Goal: Transaction & Acquisition: Purchase product/service

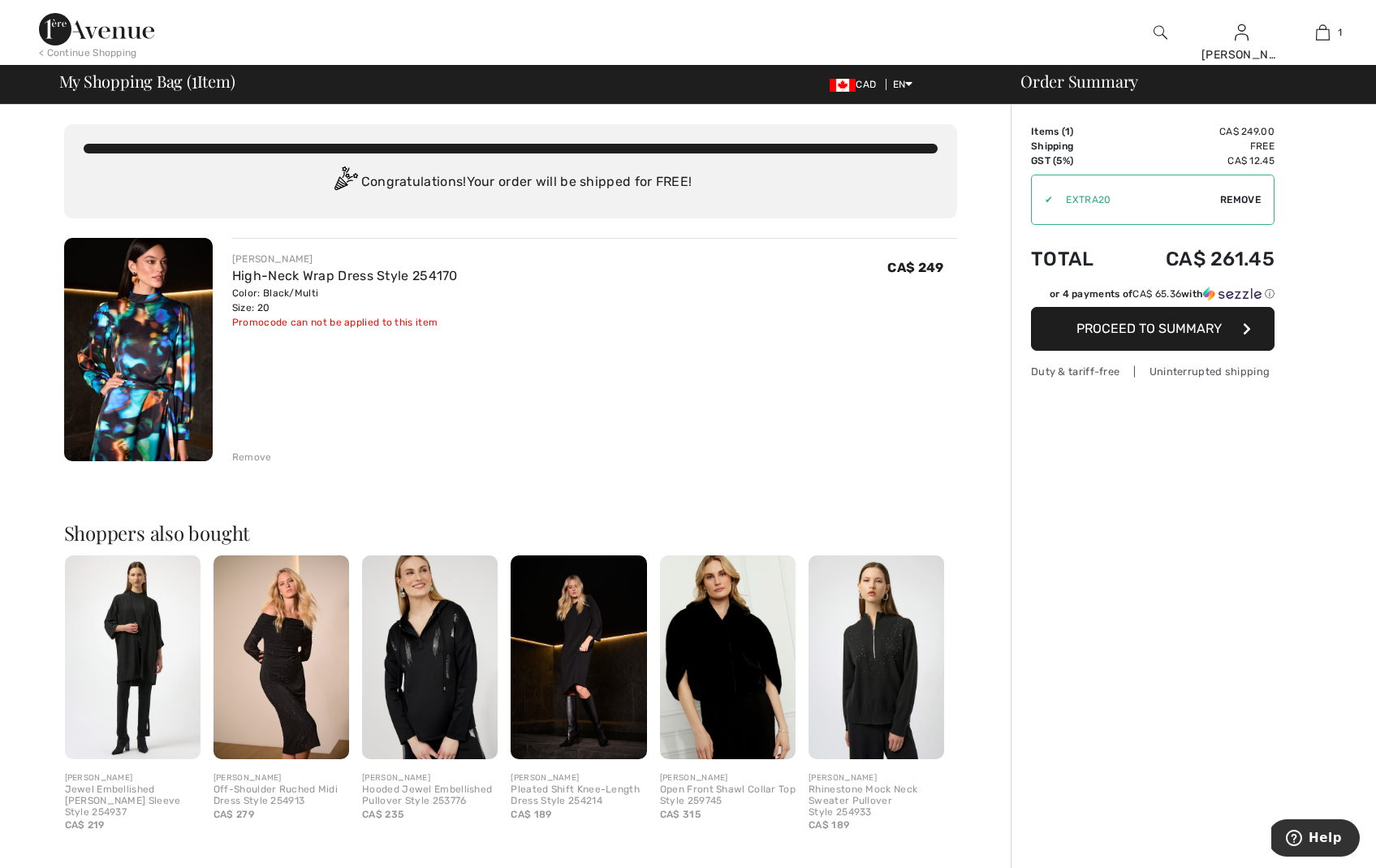
click at [1151, 331] on span "Proceed to Summary" at bounding box center [1149, 328] width 145 height 16
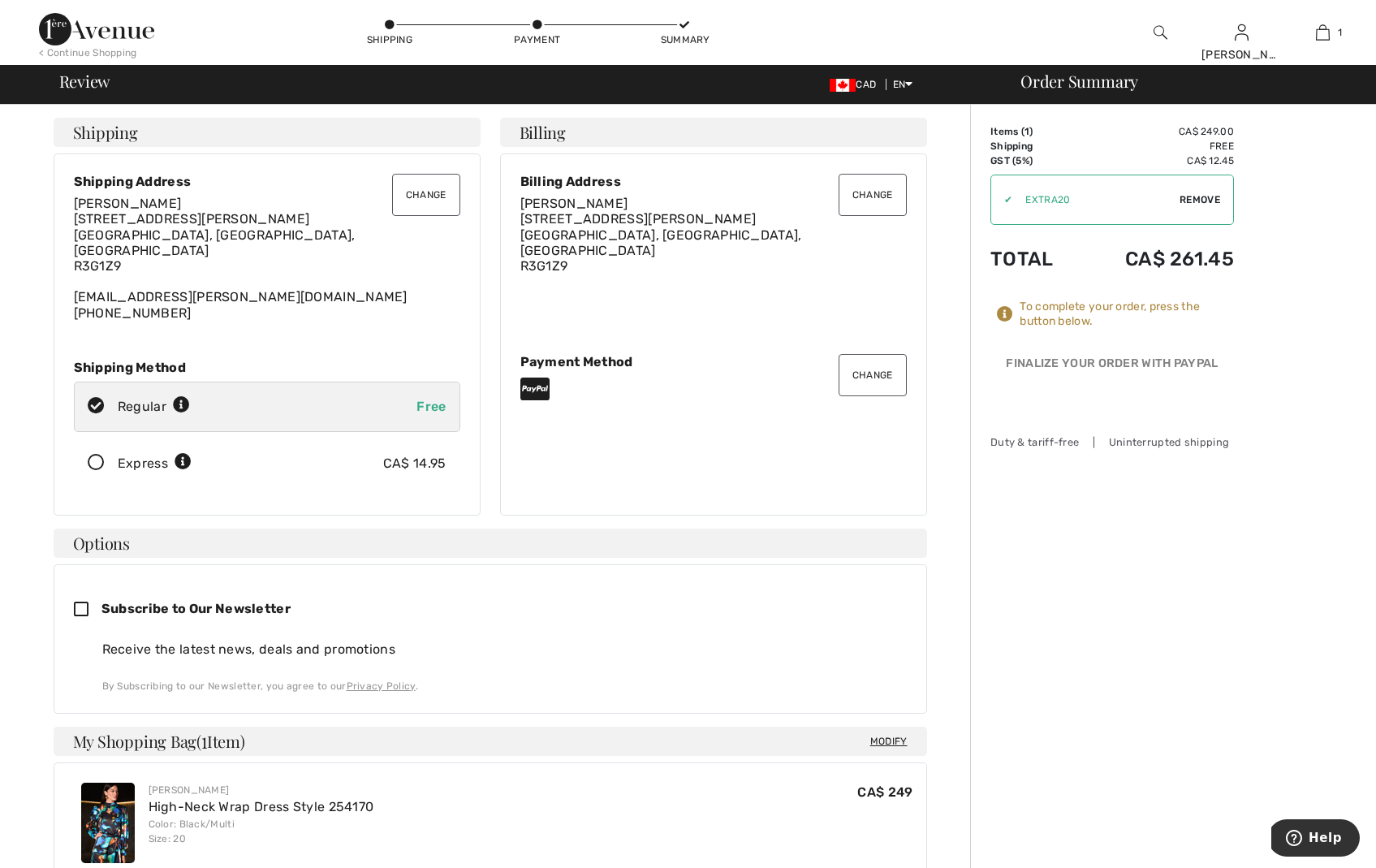
click at [866, 366] on button "Change" at bounding box center [873, 375] width 68 height 42
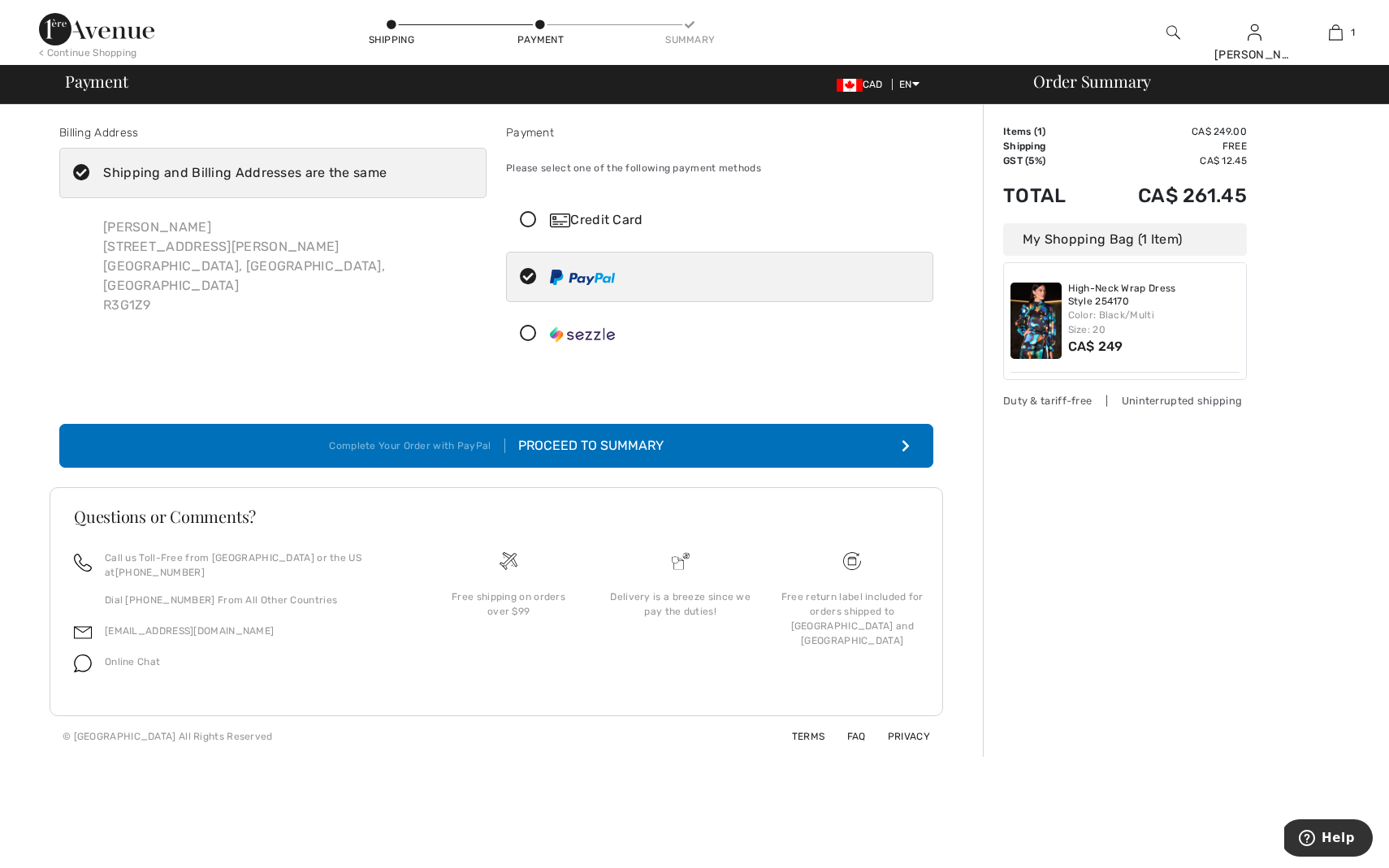
click at [534, 334] on icon at bounding box center [528, 334] width 43 height 17
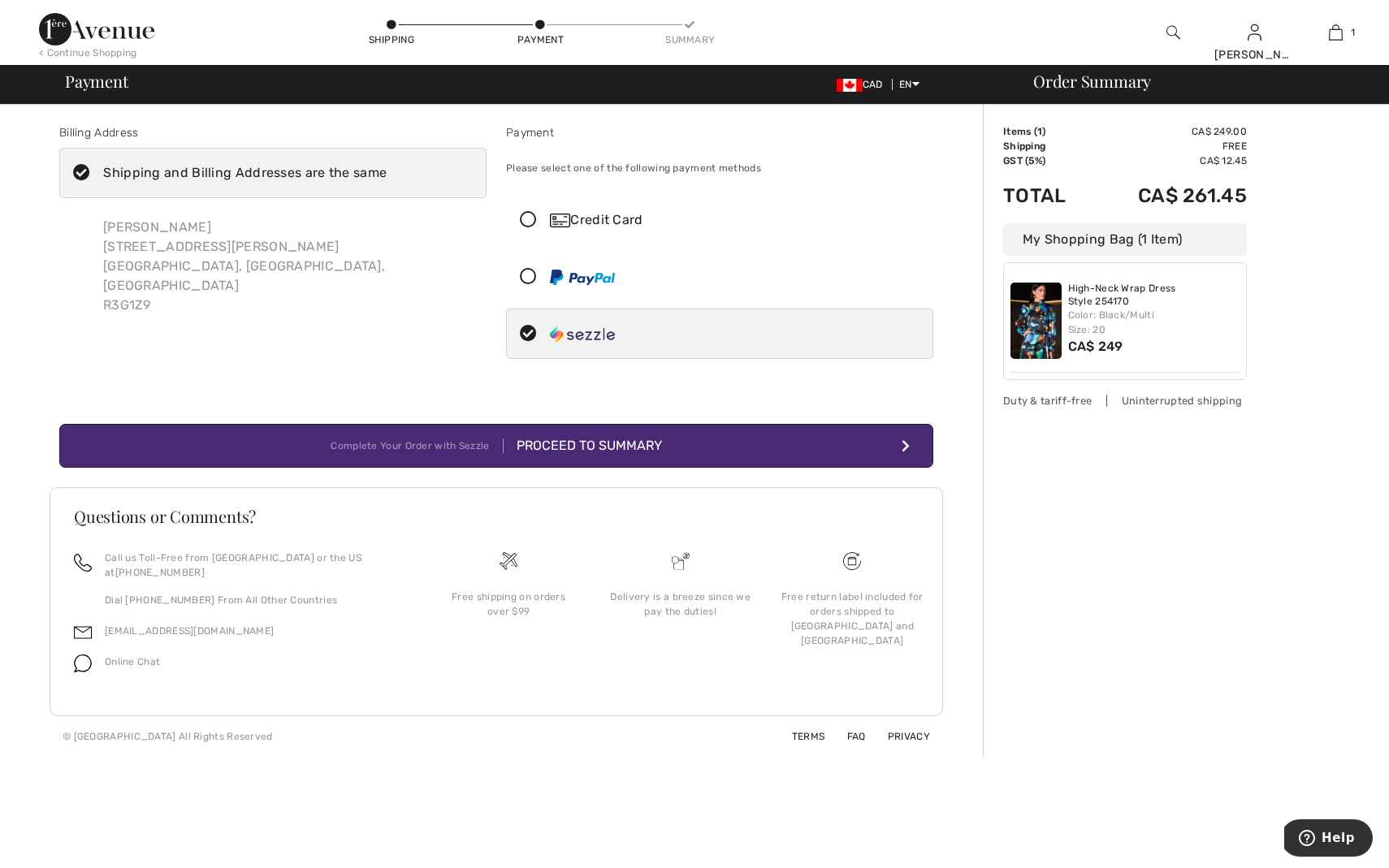
click at [596, 447] on div "Proceed to Summary" at bounding box center [582, 445] width 158 height 19
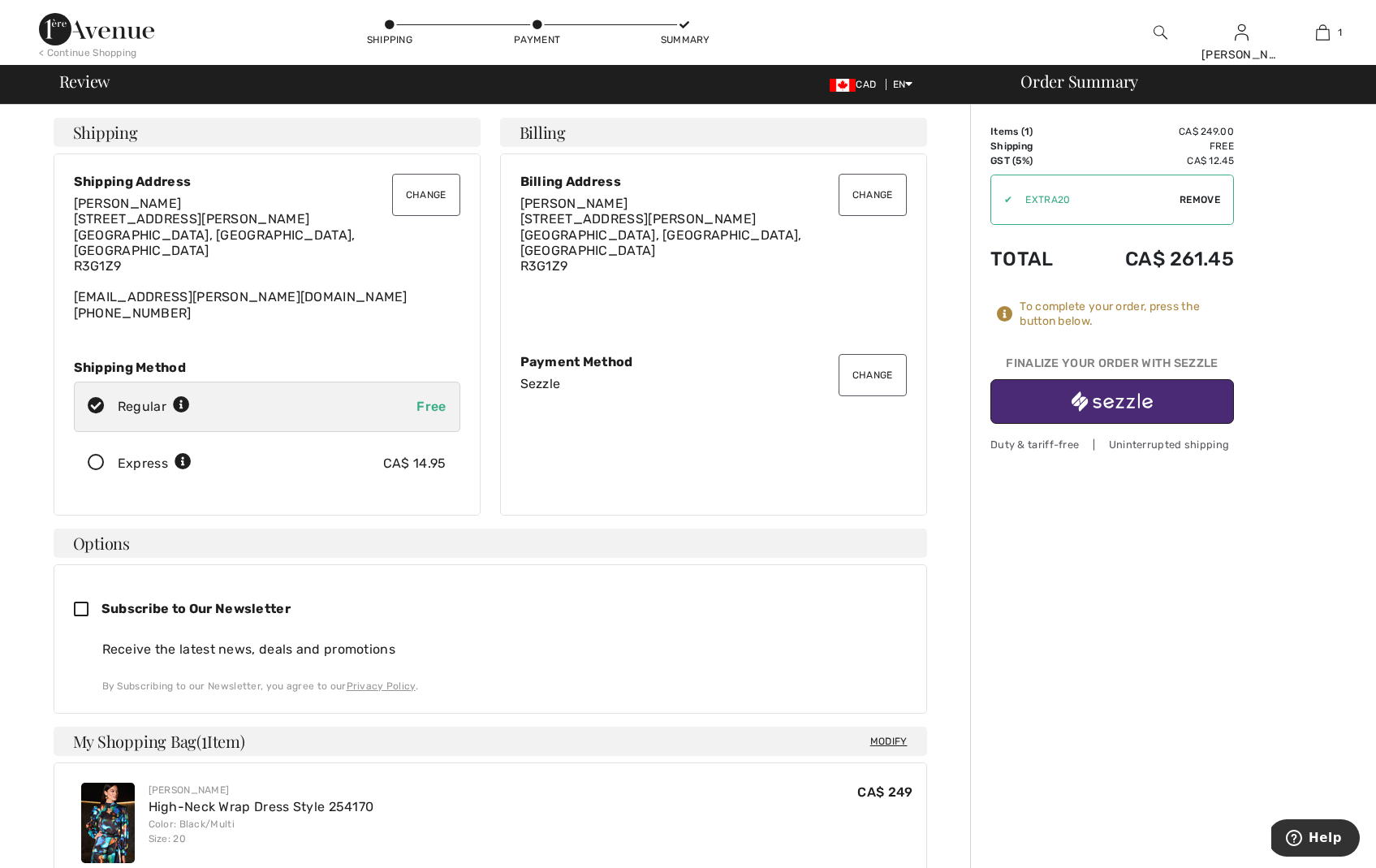
click at [1115, 397] on img "button" at bounding box center [1112, 402] width 81 height 20
